Goal: Navigation & Orientation: Find specific page/section

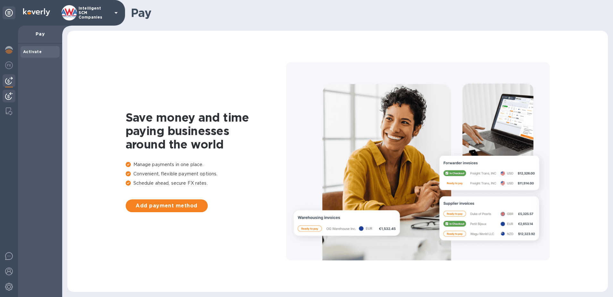
click at [10, 96] on img at bounding box center [9, 96] width 8 height 8
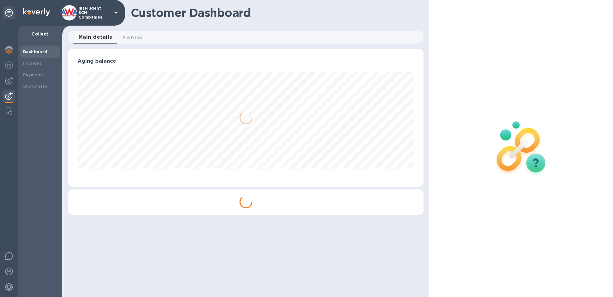
scroll to position [138, 356]
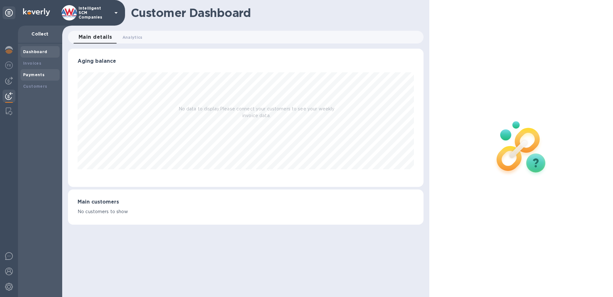
click at [40, 75] on b "Payments" at bounding box center [33, 74] width 21 height 5
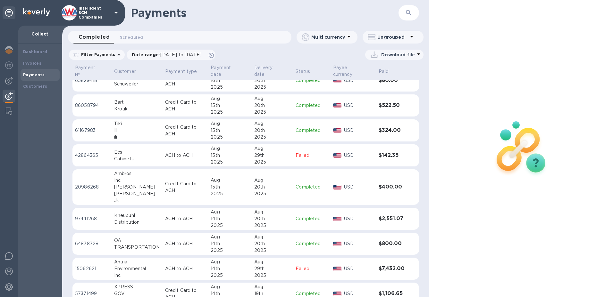
scroll to position [570, 0]
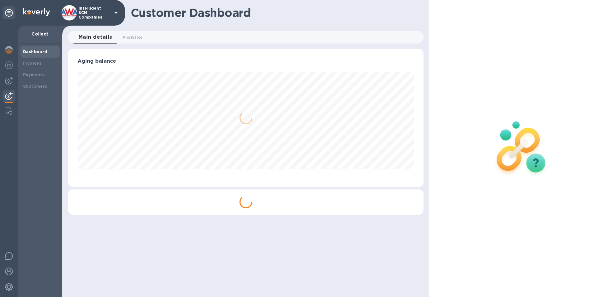
scroll to position [138, 356]
